Goal: Task Accomplishment & Management: Manage account settings

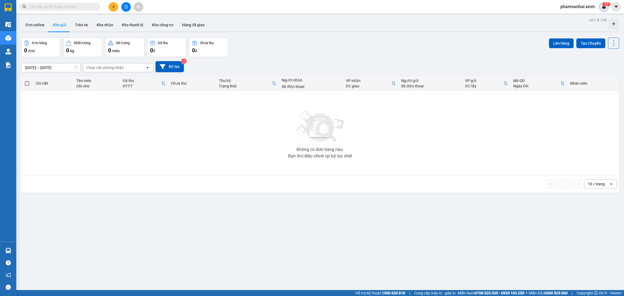
click at [606, 7] on div "1 2" at bounding box center [603, 6] width 9 height 9
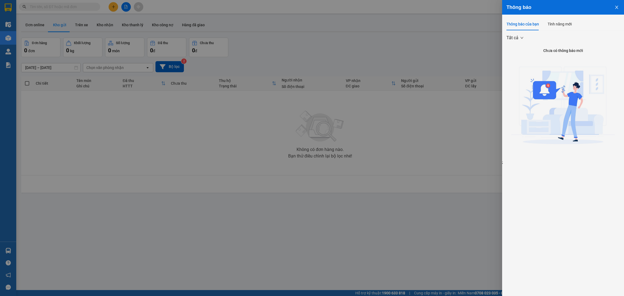
click at [614, 7] on icon "close" at bounding box center [616, 7] width 4 height 4
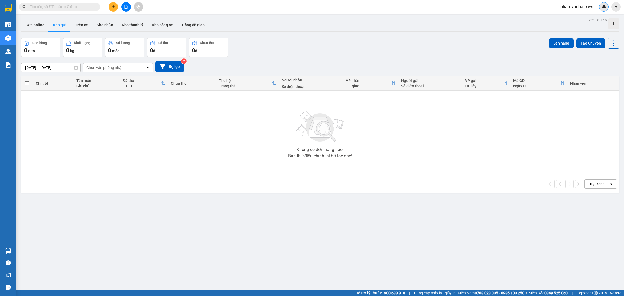
click at [601, 6] on img at bounding box center [603, 6] width 5 height 5
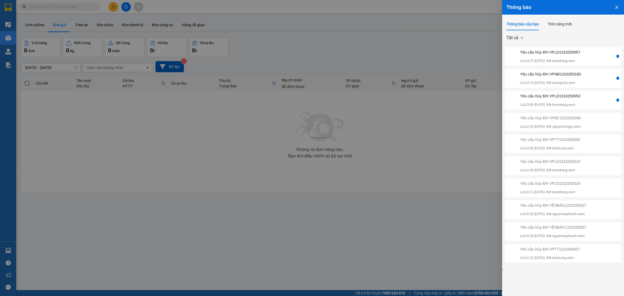
click at [574, 54] on div "Yêu cầu hủy ĐH VPLD1310250057" at bounding box center [550, 52] width 60 height 6
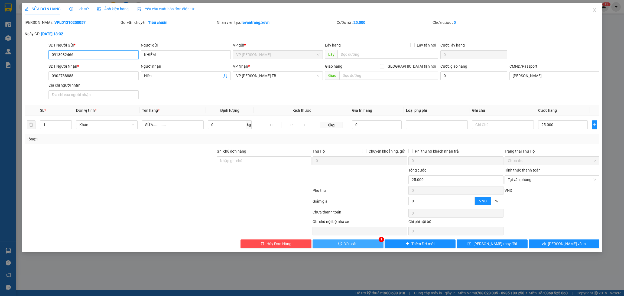
type input "0913082466"
type input "KHIÊM"
type input "0902738888"
type input "Hiền"
type input "[PERSON_NAME]"
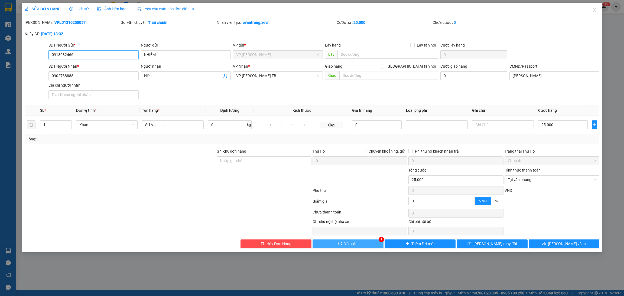
type input "0"
type input "25.000"
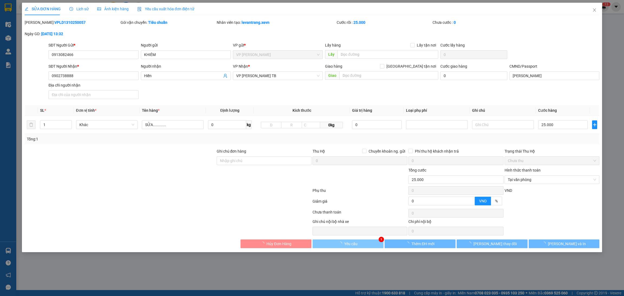
drag, startPoint x: 352, startPoint y: 254, endPoint x: 355, endPoint y: 251, distance: 3.9
click at [353, 253] on div "SỬA ĐƠN HÀNG Lịch sử Ảnh kiện hàng Yêu cầu xuất hóa đơn điện tử Total Paid Fee …" at bounding box center [312, 148] width 624 height 296
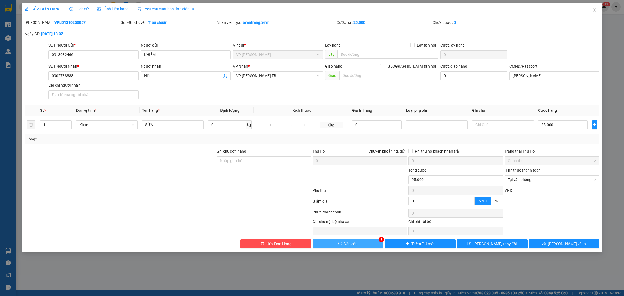
click at [368, 242] on button "Yêu cầu" at bounding box center [347, 244] width 71 height 9
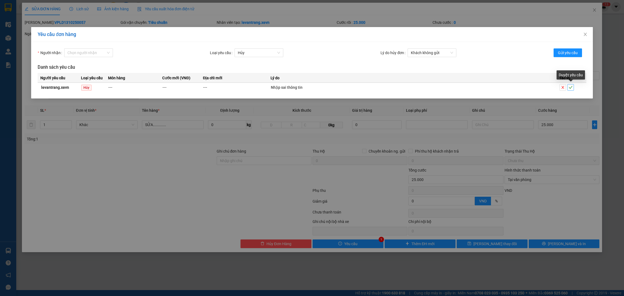
click at [569, 87] on icon "check" at bounding box center [570, 88] width 4 height 4
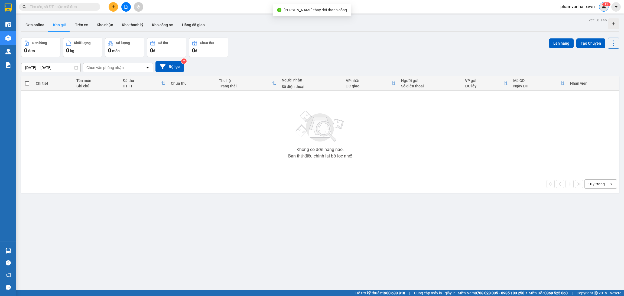
click at [606, 9] on div "1 3" at bounding box center [603, 6] width 9 height 9
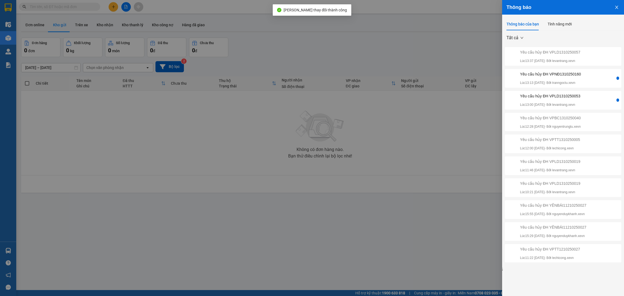
click at [577, 76] on div "Yêu cầu hủy ĐH VPNĐ1310250160" at bounding box center [550, 74] width 61 height 6
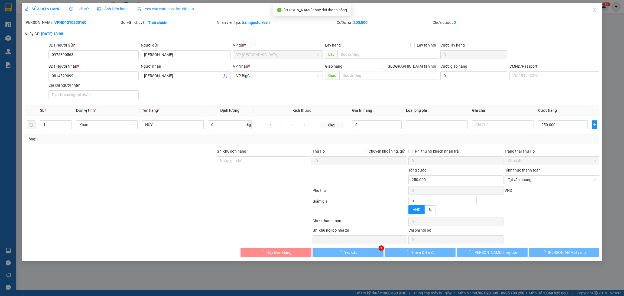
type input "0975890568"
type input "[PERSON_NAME]"
type input "0814529099"
type input "[PERSON_NAME]"
type input "0"
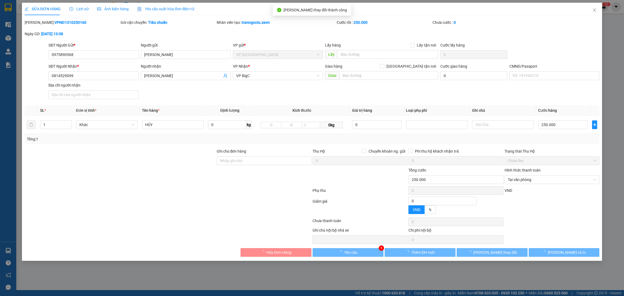
type input "250.000"
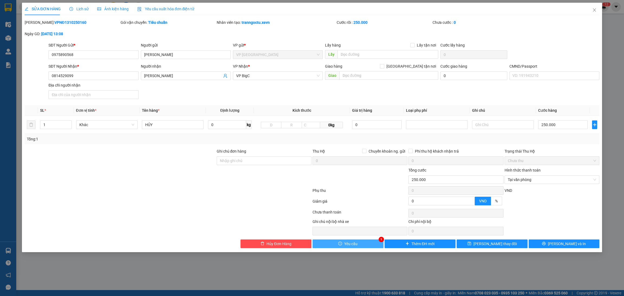
click at [364, 243] on button "Yêu cầu" at bounding box center [347, 244] width 71 height 9
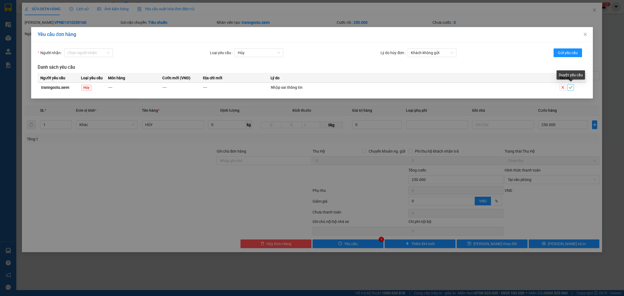
click at [570, 88] on icon "check" at bounding box center [570, 87] width 4 height 3
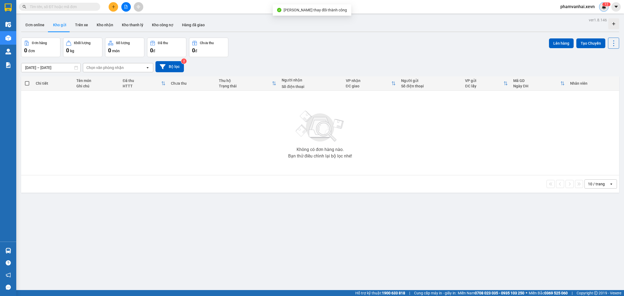
click at [605, 8] on img at bounding box center [603, 6] width 5 height 5
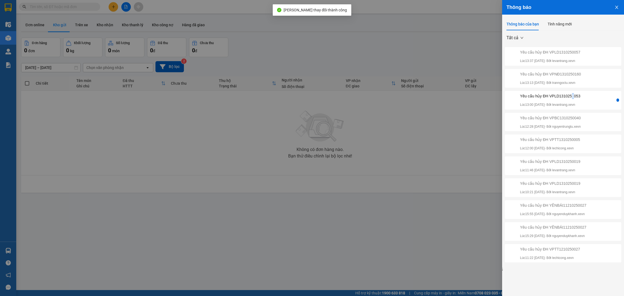
click at [572, 96] on div "Yêu cầu hủy ĐH VPLD1310250053" at bounding box center [550, 96] width 60 height 6
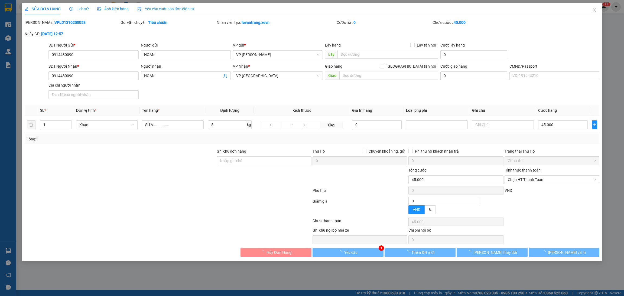
type input "0914480090"
type input "HOAN"
type input "0914480090"
type input "HOAN"
type input "0"
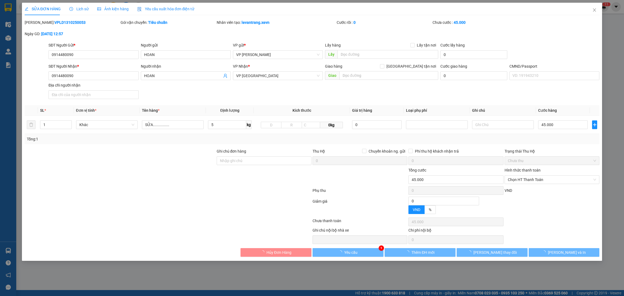
type input "45.000"
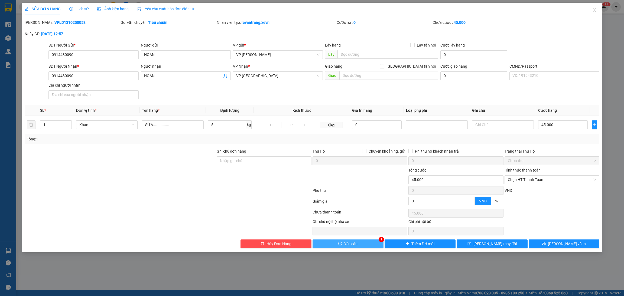
click at [372, 248] on button "Yêu cầu" at bounding box center [347, 244] width 71 height 9
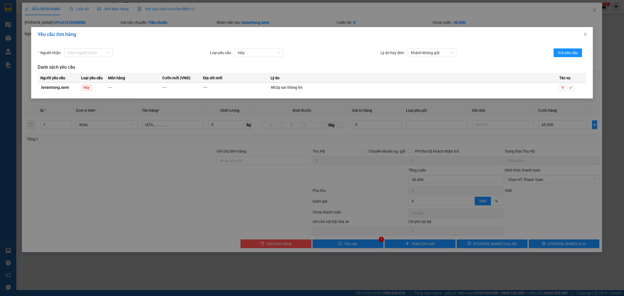
click at [574, 90] on div at bounding box center [572, 87] width 27 height 6
click at [569, 90] on button "button" at bounding box center [570, 87] width 6 height 6
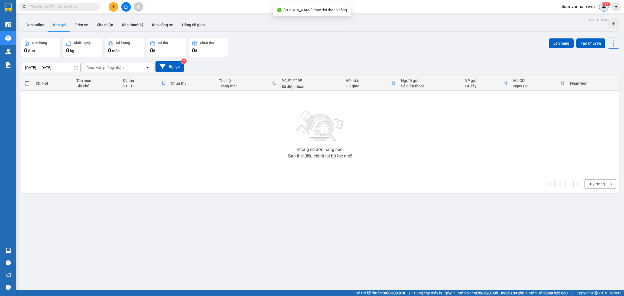
click at [606, 5] on span "1" at bounding box center [607, 4] width 2 height 4
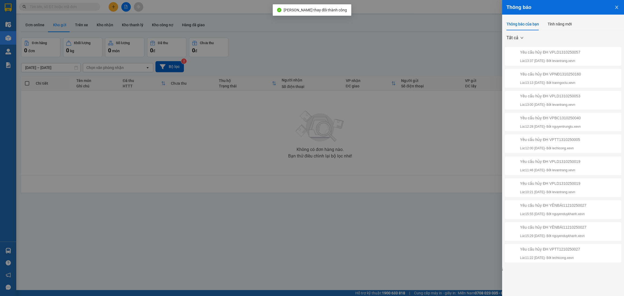
click at [443, 48] on div at bounding box center [312, 148] width 624 height 296
